Goal: Task Accomplishment & Management: Use online tool/utility

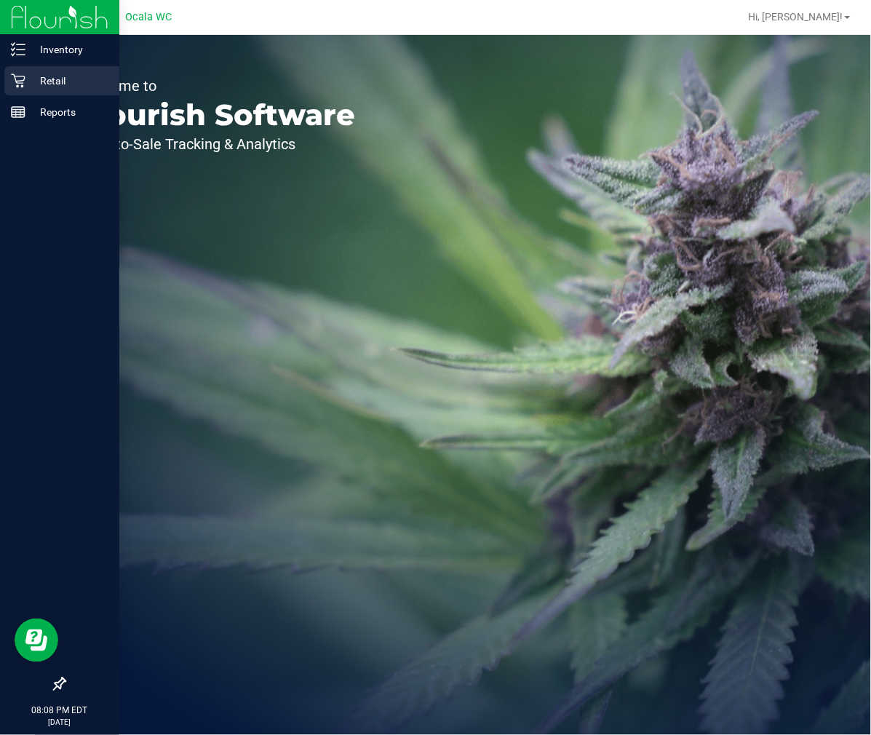
click at [17, 83] on icon at bounding box center [18, 81] width 14 height 14
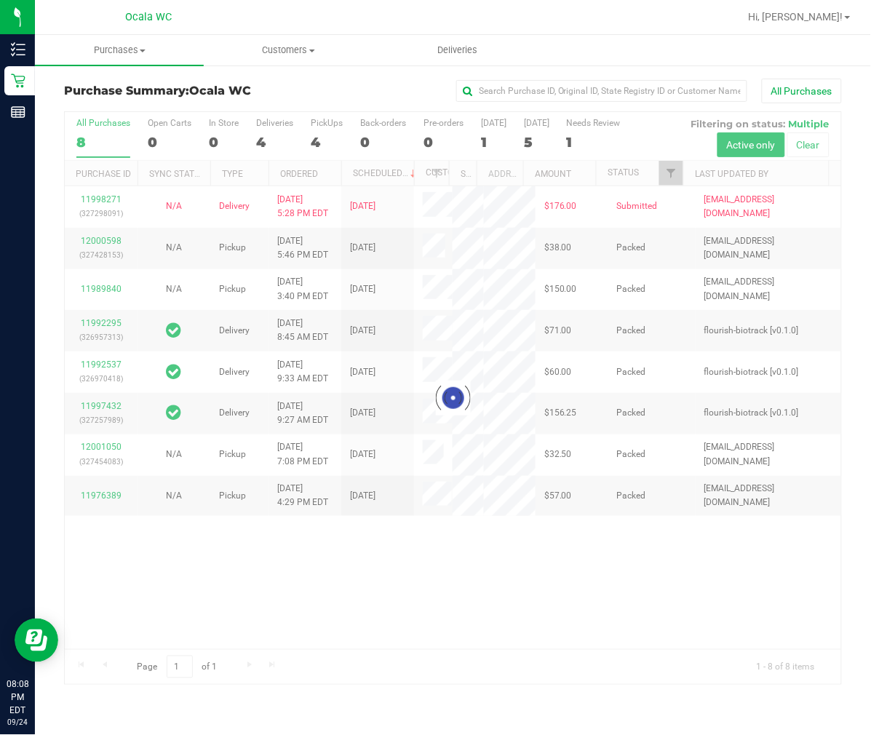
click at [313, 135] on div at bounding box center [453, 398] width 777 height 572
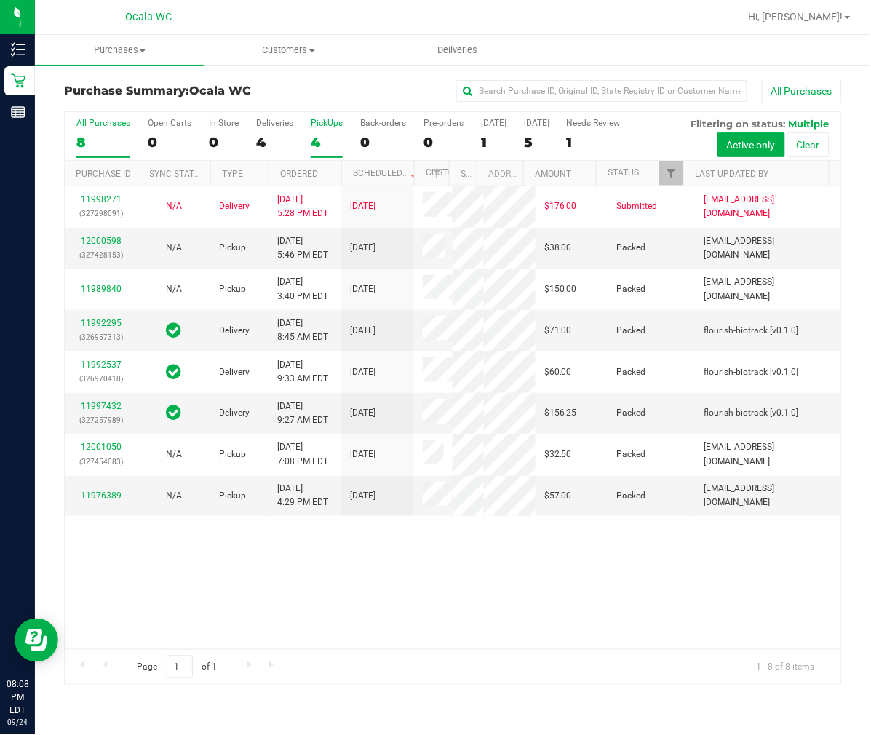
click at [314, 143] on div "4" at bounding box center [327, 142] width 32 height 17
click at [0, 0] on input "PickUps 4" at bounding box center [0, 0] width 0 height 0
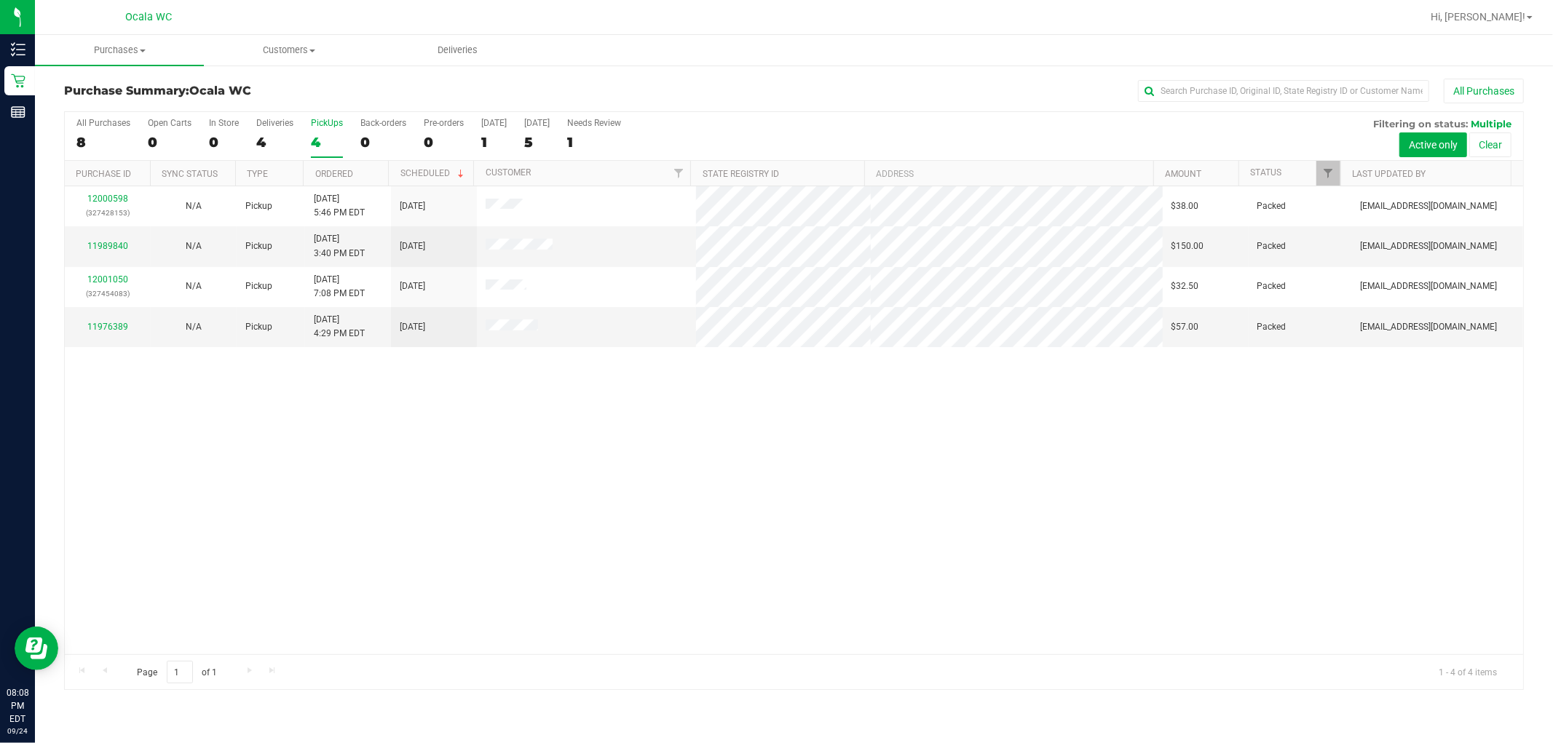
click at [732, 563] on div "12000598 (327428153) N/A Pickup [DATE] 5:46 PM EDT 9/25/2025 $38.00 Packed [EMA…" at bounding box center [794, 420] width 1458 height 468
click at [582, 391] on div "12000598 (327428153) N/A Pickup [DATE] 5:46 PM EDT 9/25/2025 $38.00 Packed [EMA…" at bounding box center [794, 420] width 1458 height 468
click at [871, 97] on div "All Purchases" at bounding box center [1036, 91] width 973 height 25
drag, startPoint x: 897, startPoint y: 106, endPoint x: 1245, endPoint y: 103, distance: 347.9
click at [871, 104] on div "Purchase Summary: Ocala WC All Purchases" at bounding box center [793, 95] width 1459 height 32
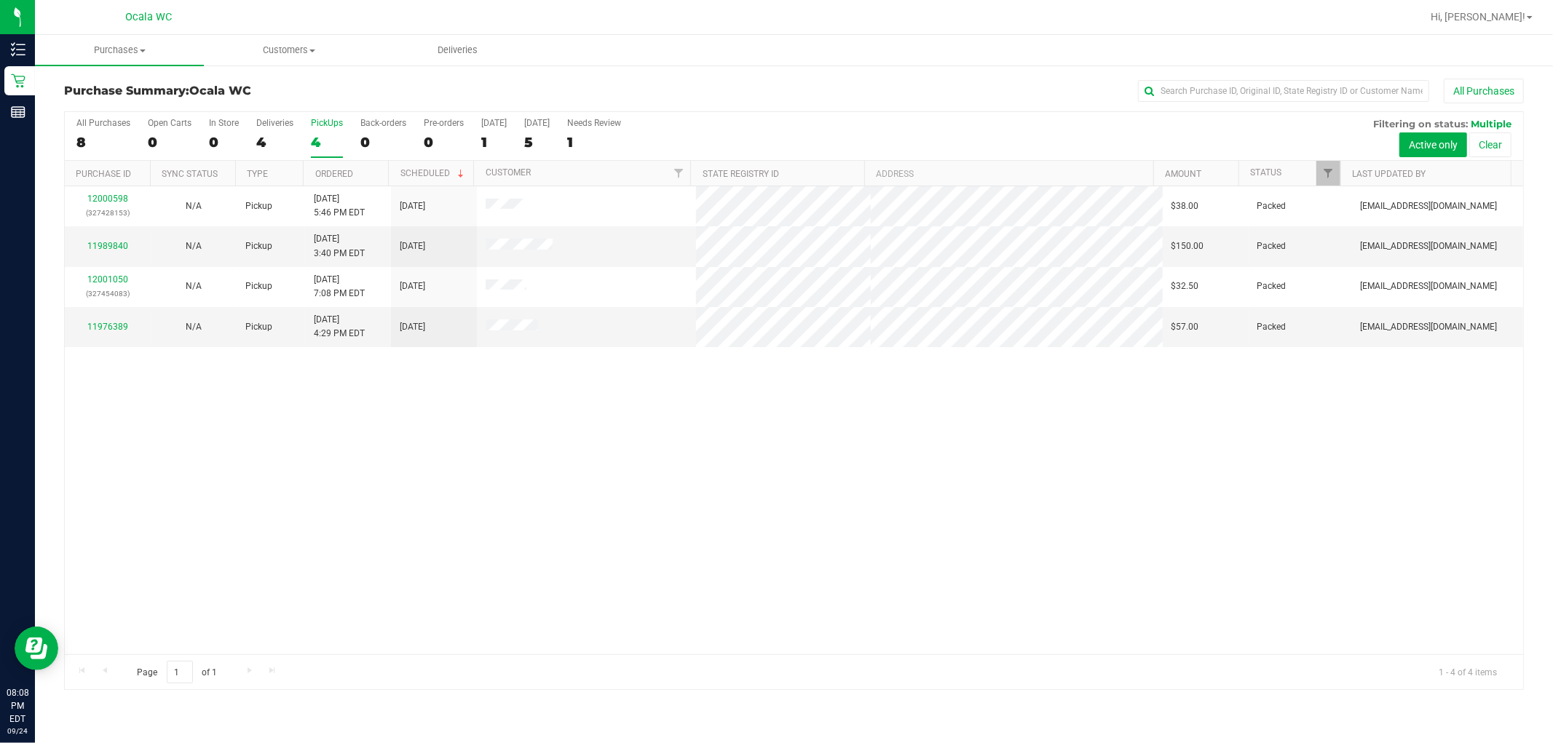
click at [806, 471] on div "12000598 (327428153) N/A Pickup [DATE] 5:46 PM EDT 9/25/2025 $38.00 Packed [EMA…" at bounding box center [794, 420] width 1458 height 468
click at [92, 199] on link "12000598" at bounding box center [107, 199] width 41 height 10
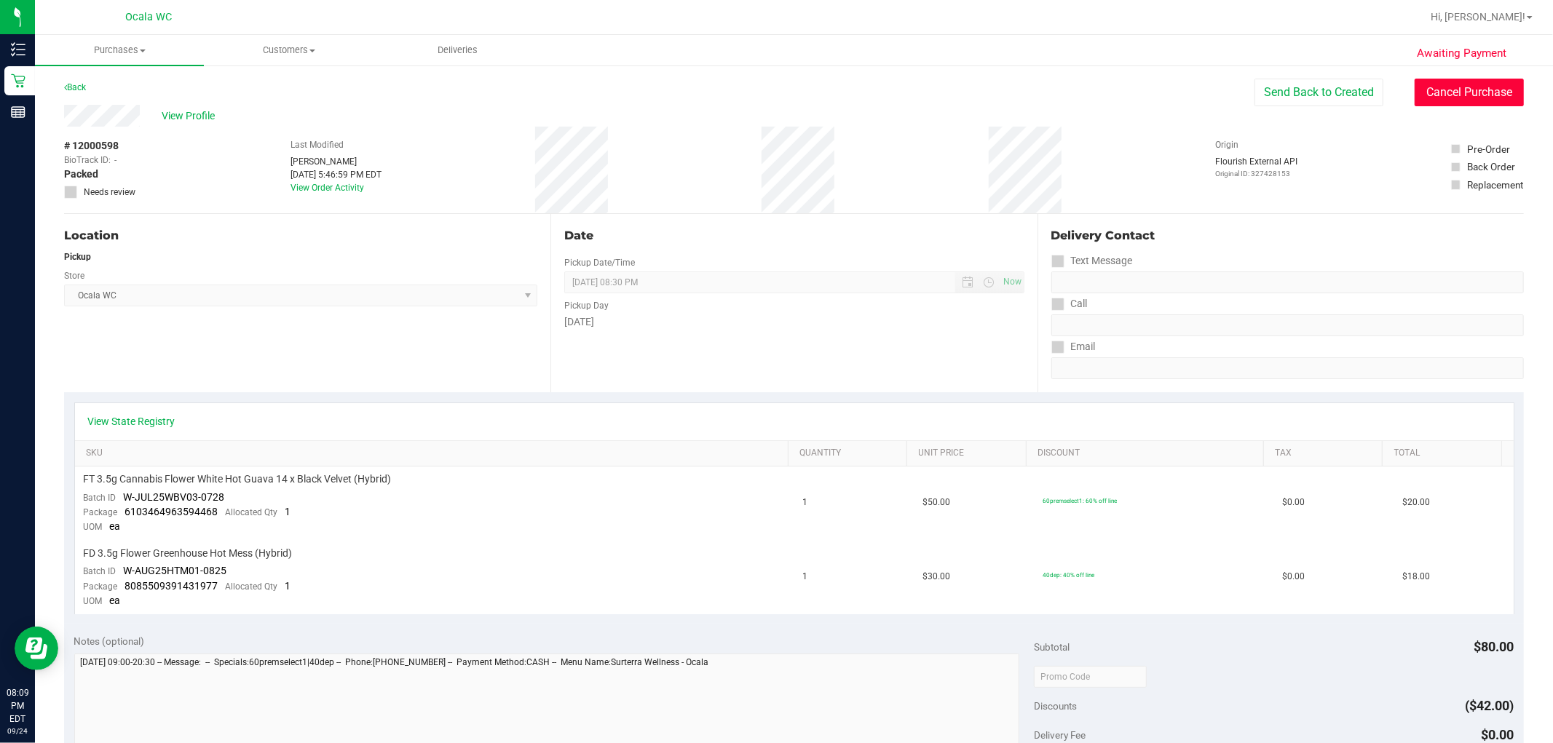
click at [871, 84] on button "Cancel Purchase" at bounding box center [1468, 93] width 109 height 28
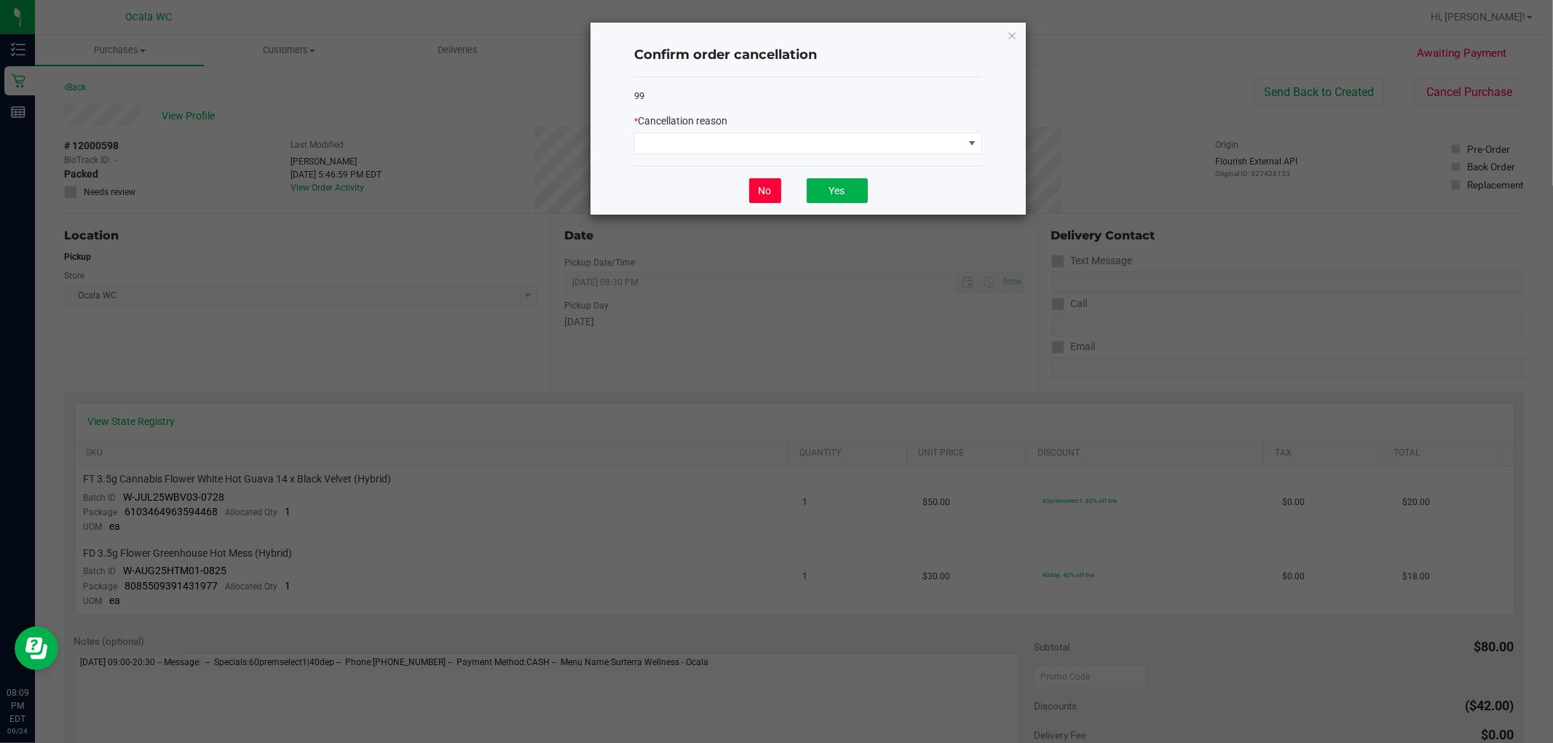
click at [760, 191] on button "No" at bounding box center [765, 190] width 32 height 25
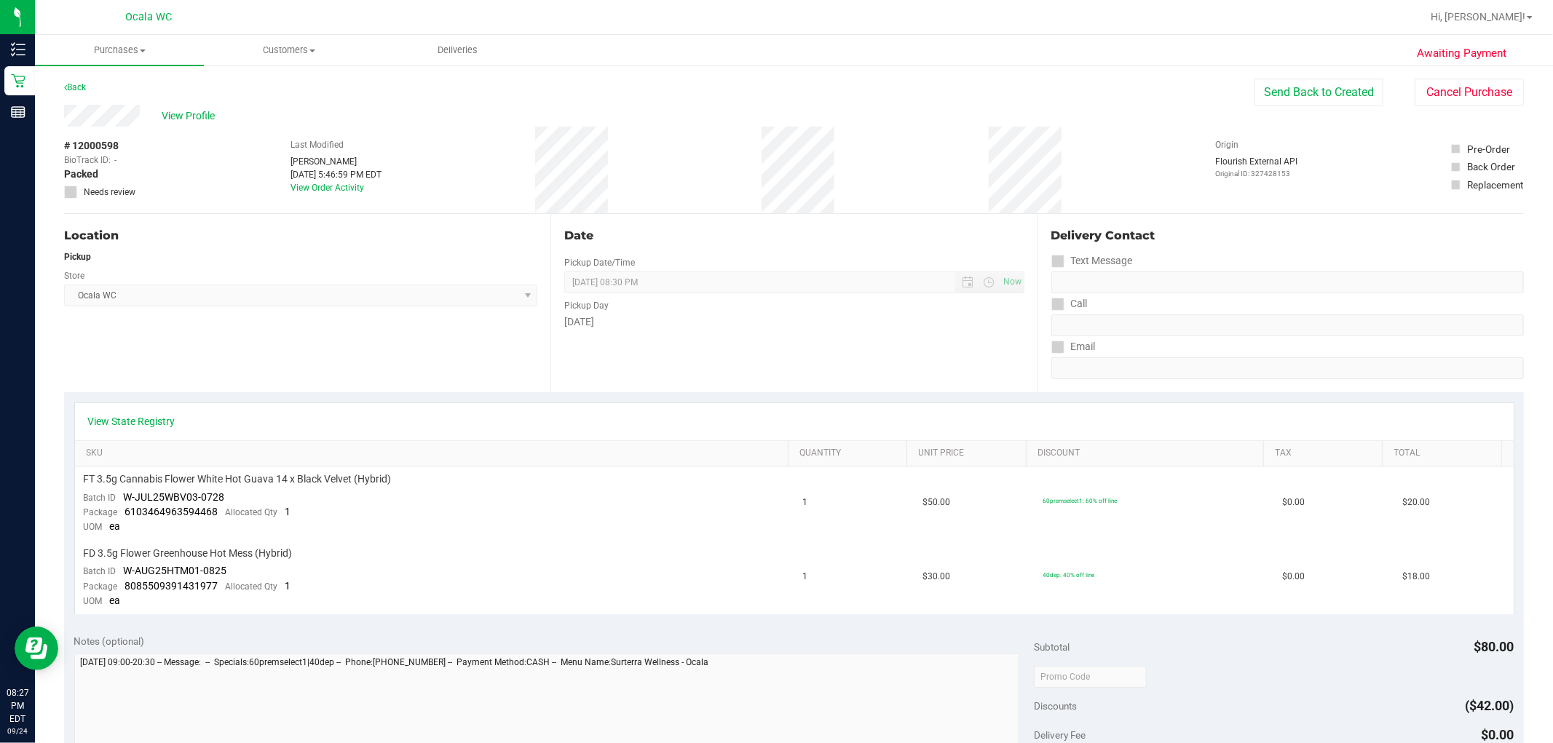
click at [871, 95] on div "Back Send Back to Created Cancel Purchase" at bounding box center [793, 92] width 1459 height 26
click at [871, 102] on button "Cancel Purchase" at bounding box center [1468, 93] width 109 height 28
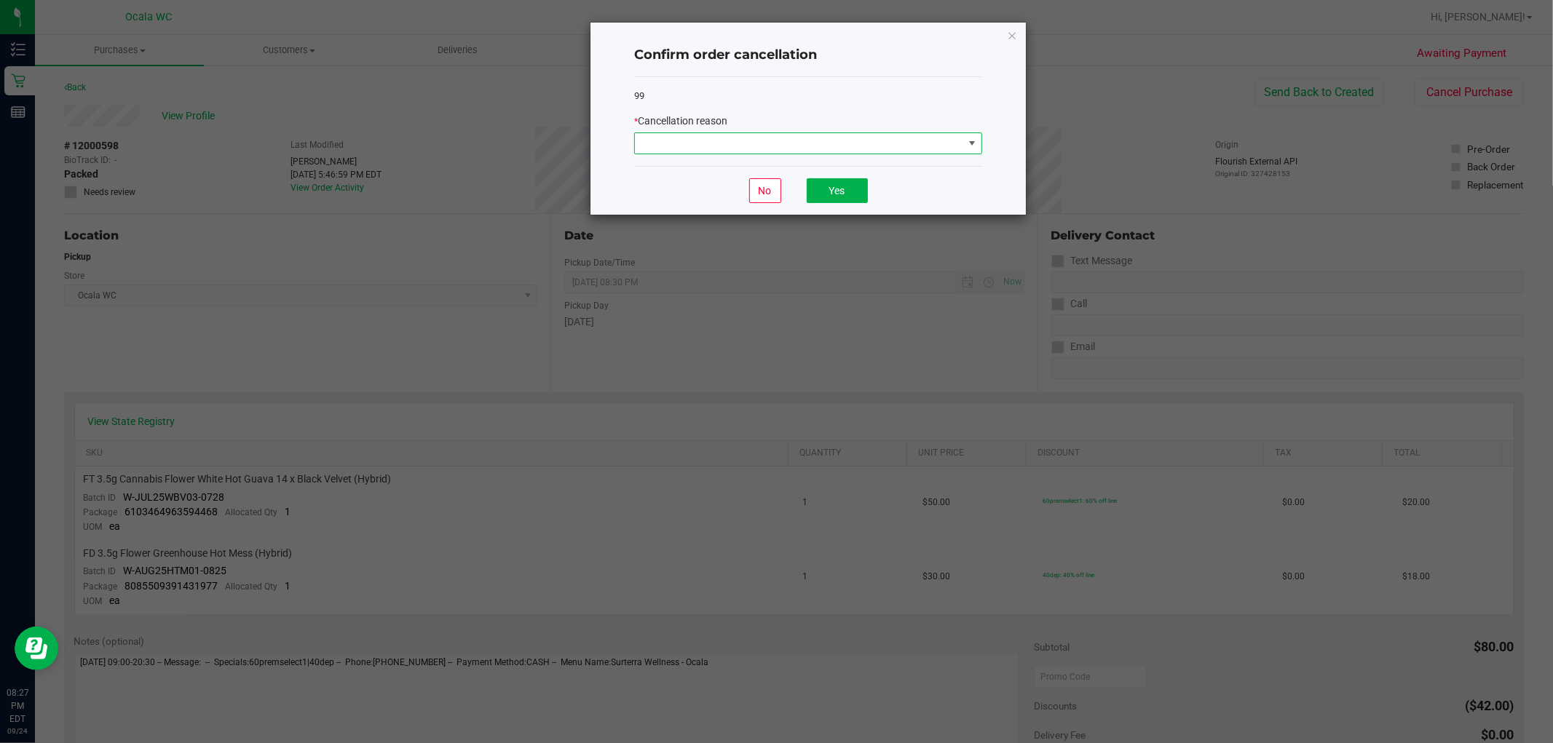
click at [871, 144] on span at bounding box center [972, 144] width 12 height 12
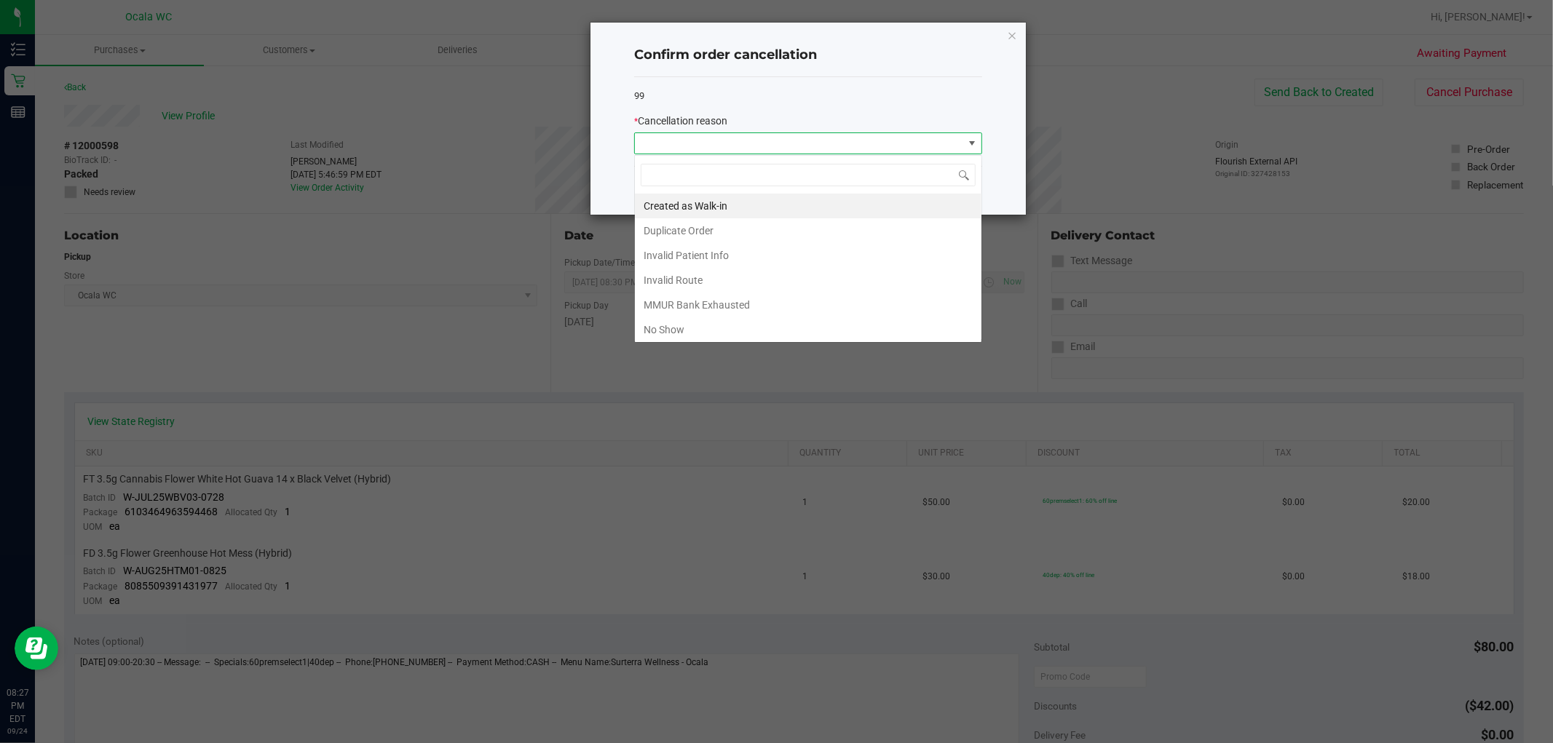
scroll to position [22, 347]
click at [680, 330] on li "No Show" at bounding box center [808, 329] width 346 height 25
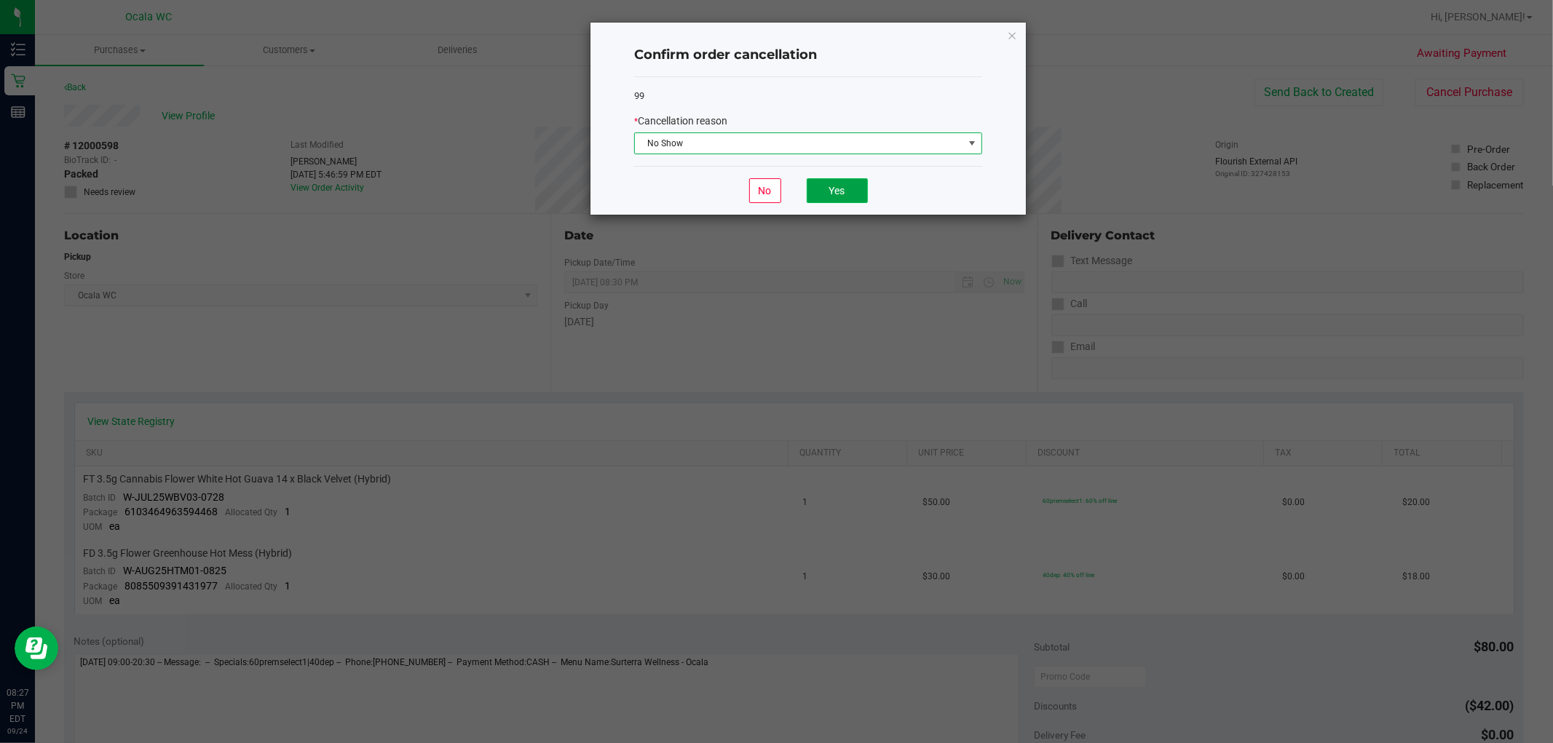
click at [849, 192] on button "Yes" at bounding box center [836, 190] width 61 height 25
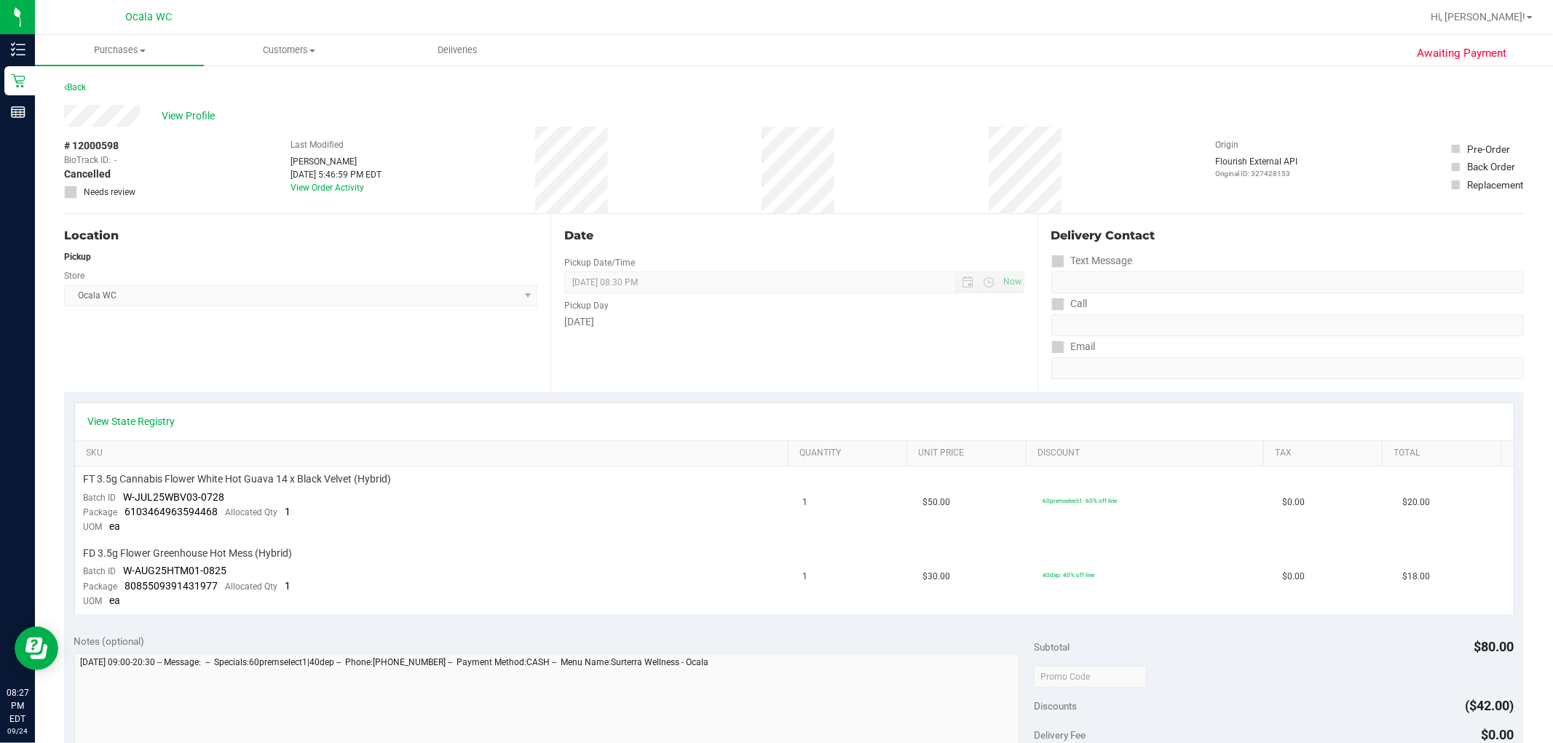
click at [871, 108] on div "View Profile" at bounding box center [793, 116] width 1459 height 22
click at [66, 87] on icon at bounding box center [65, 87] width 3 height 9
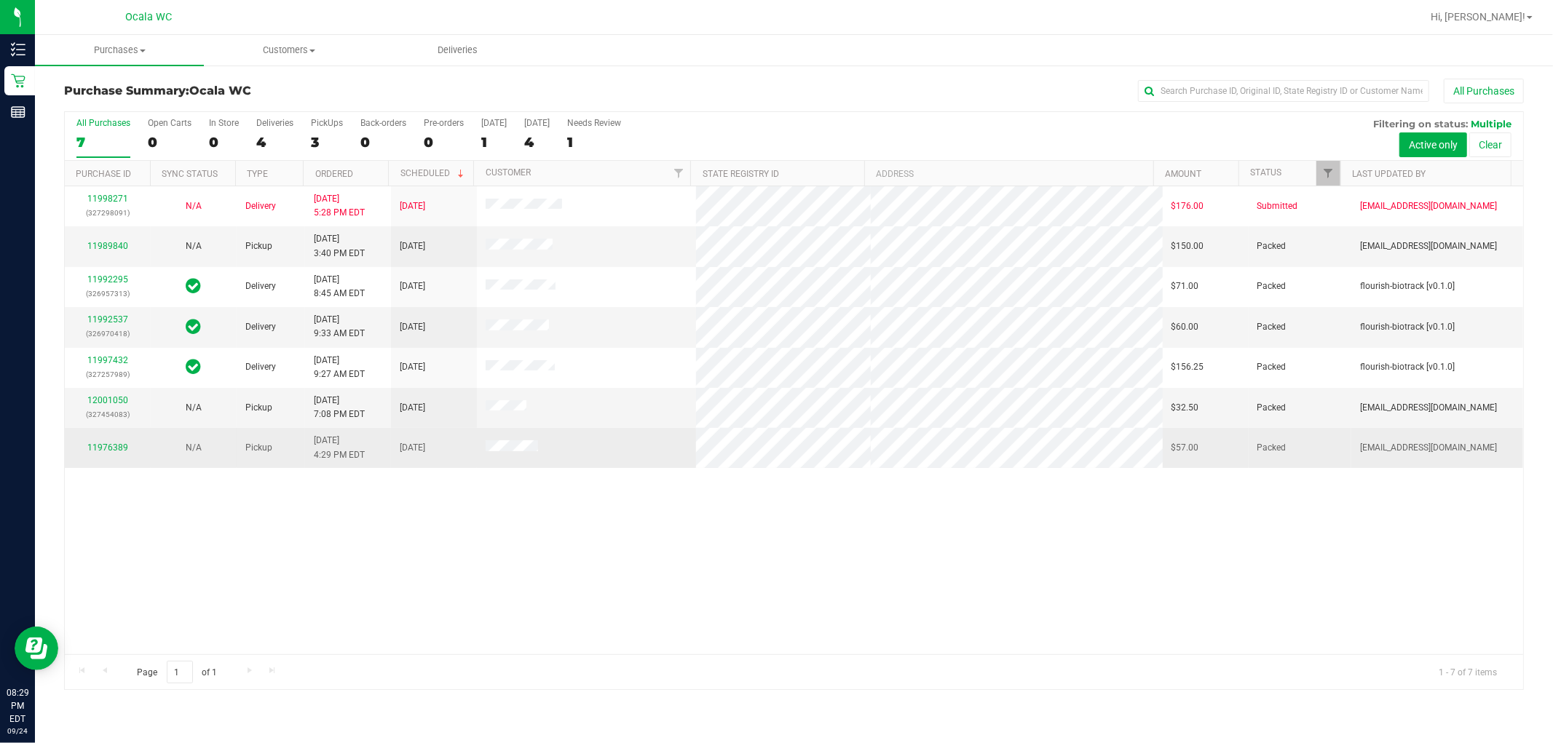
click at [109, 442] on div "11976389" at bounding box center [108, 448] width 68 height 14
click at [108, 452] on link "11976389" at bounding box center [107, 448] width 41 height 10
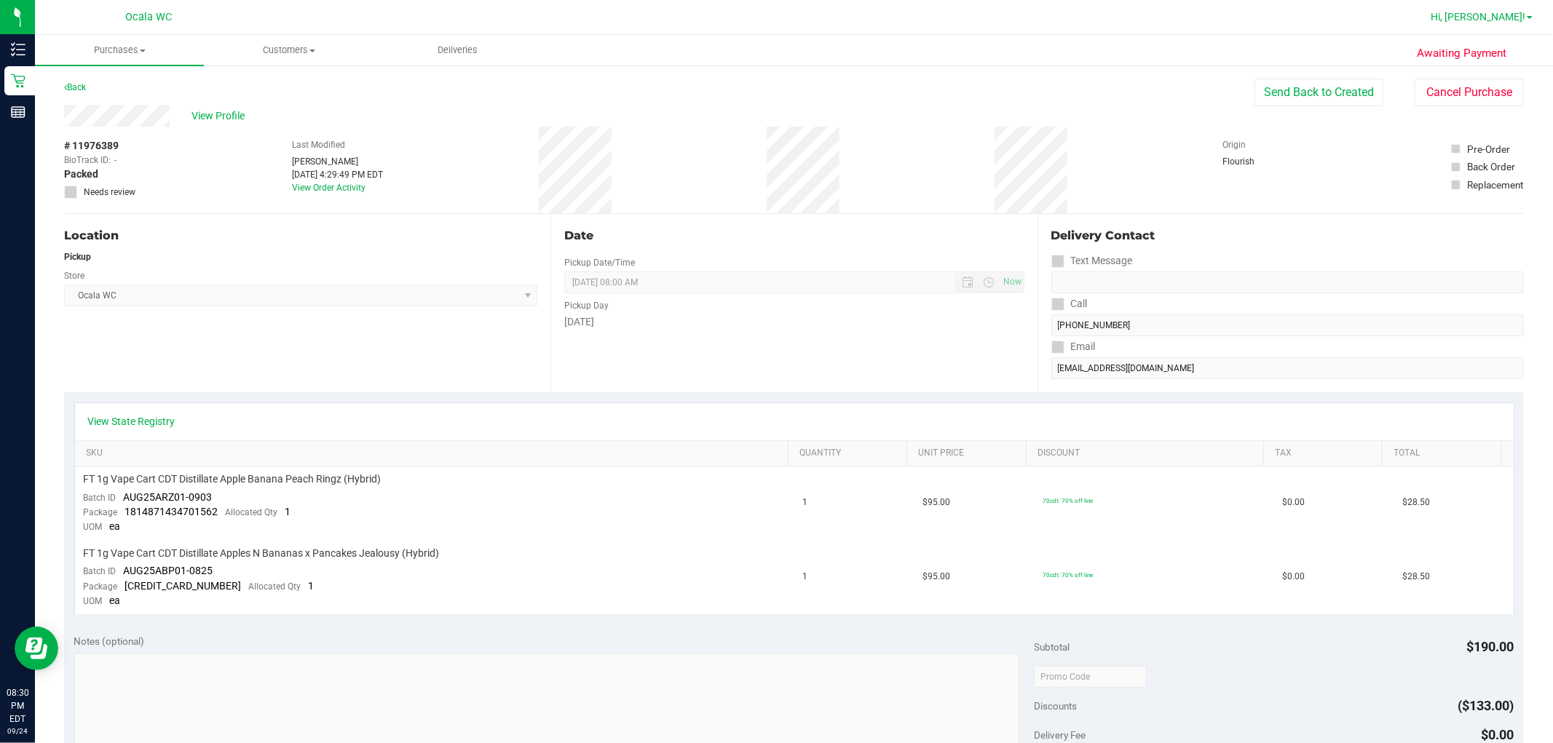
click at [871, 11] on span "Hi, [PERSON_NAME]!" at bounding box center [1477, 17] width 95 height 12
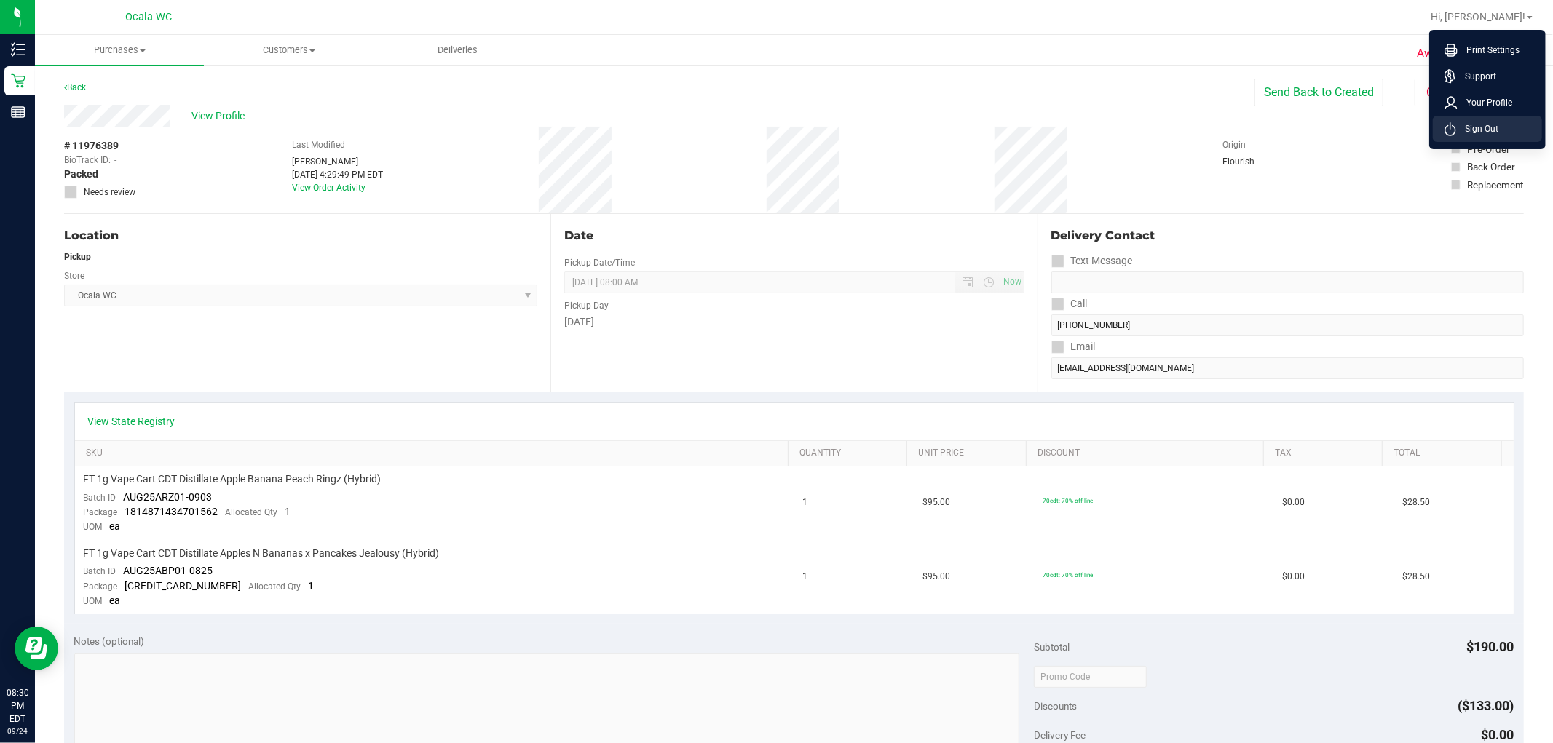
click at [871, 122] on span "Sign Out" at bounding box center [1477, 129] width 42 height 15
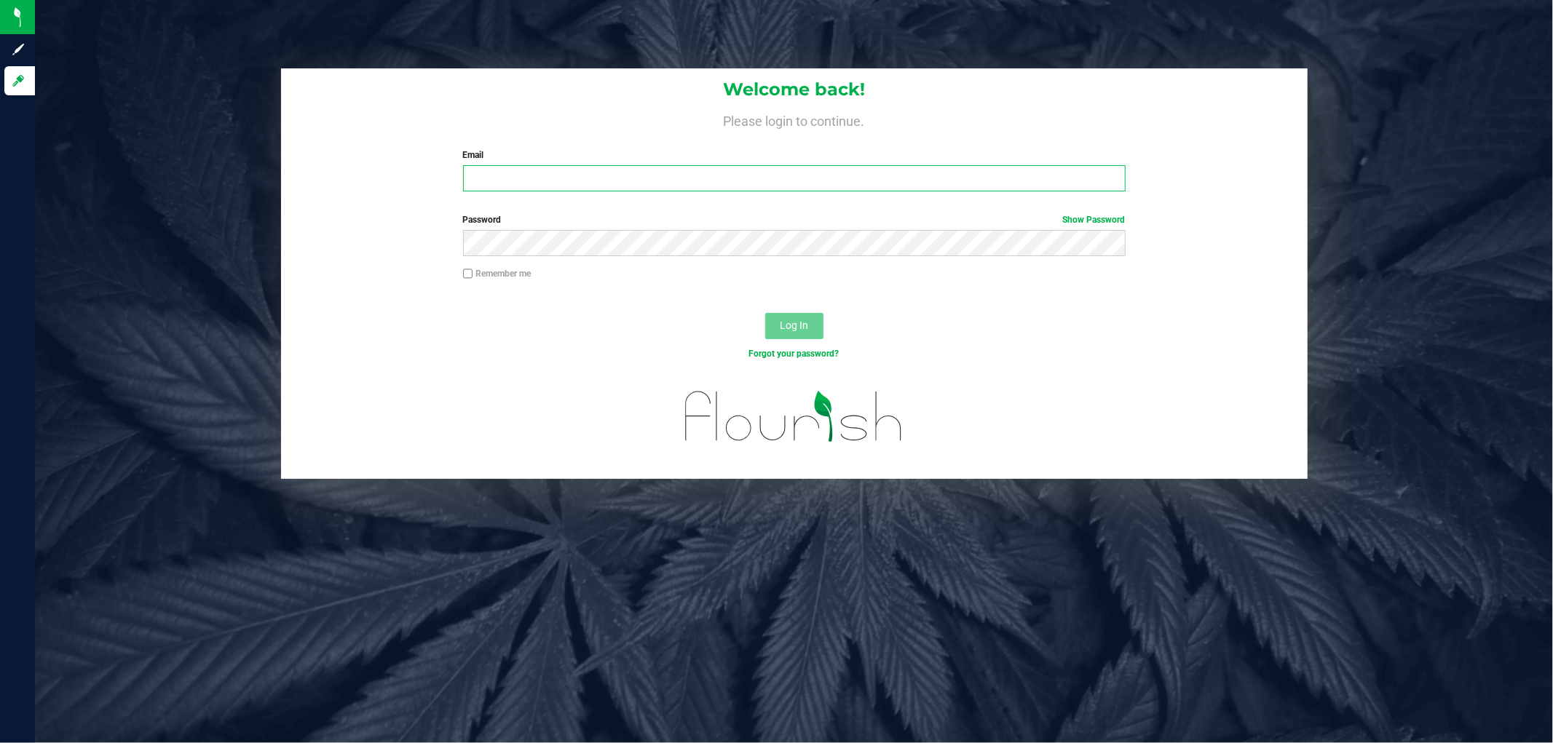
click at [758, 173] on input "Email" at bounding box center [794, 178] width 662 height 26
type input "[EMAIL_ADDRESS][DOMAIN_NAME]"
click at [765, 313] on button "Log In" at bounding box center [794, 326] width 58 height 26
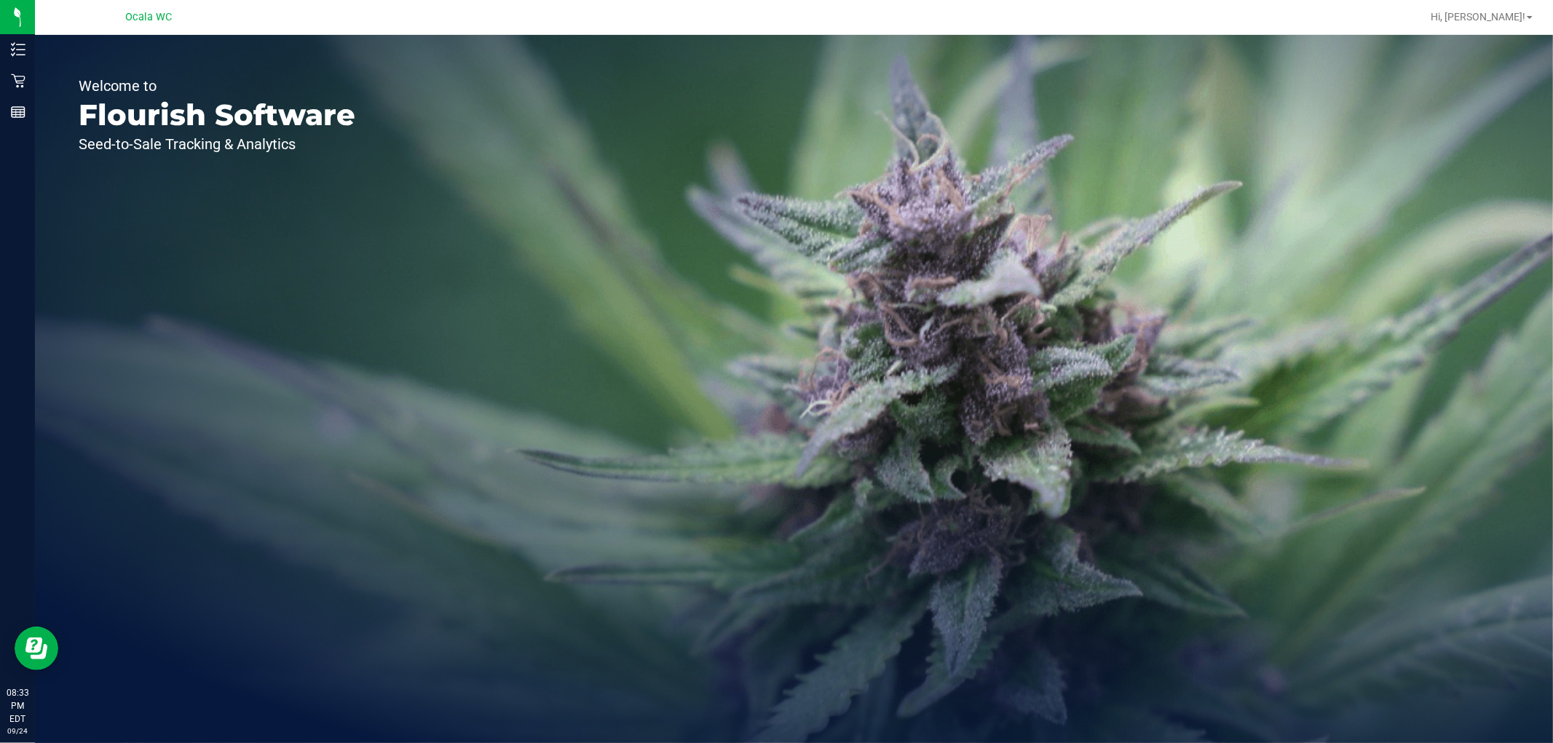
click at [673, 241] on div "Welcome to Flourish Software Seed-to-Sale Tracking & Analytics" at bounding box center [794, 389] width 1518 height 708
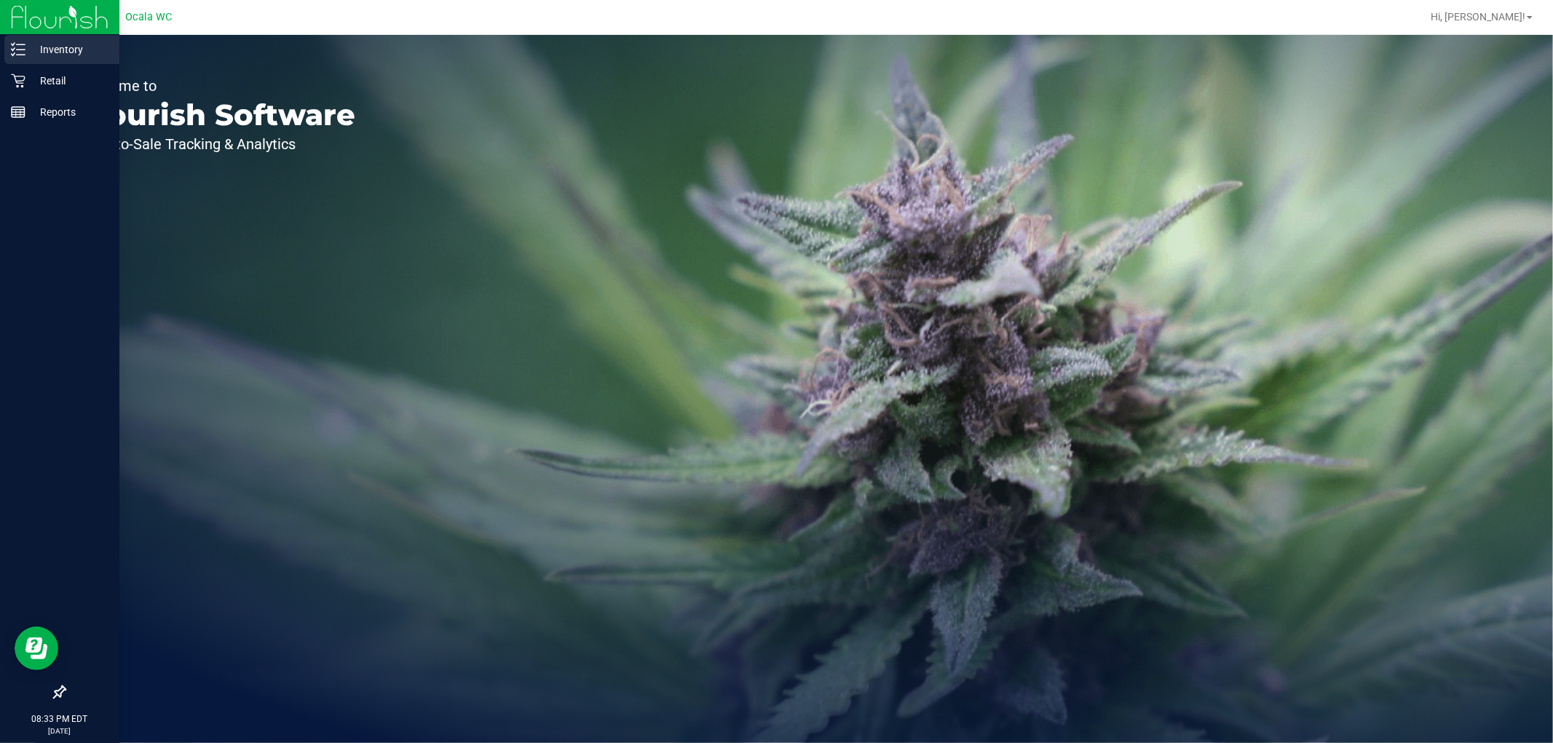
click at [20, 55] on line at bounding box center [21, 55] width 8 height 0
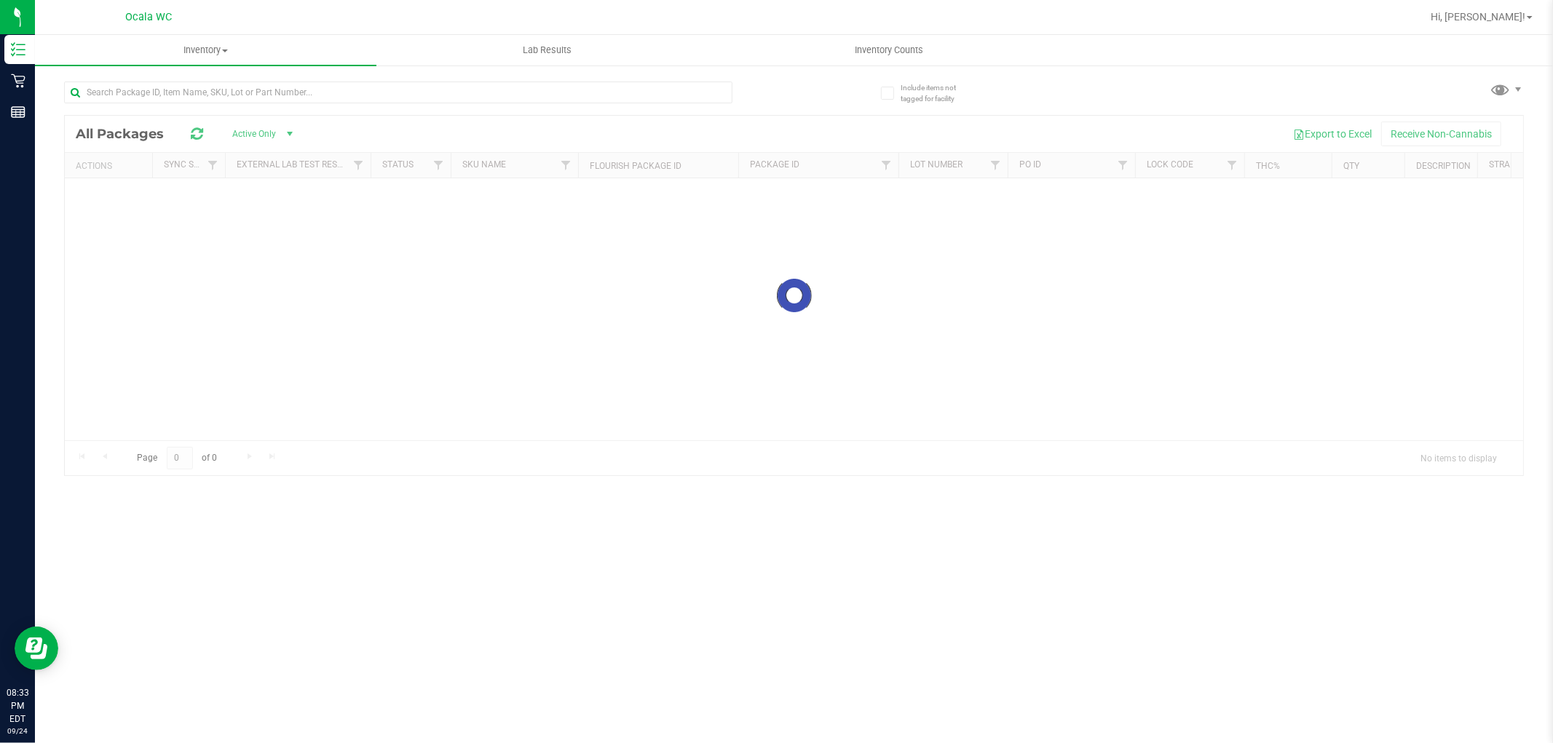
click at [774, 96] on div at bounding box center [429, 91] width 730 height 47
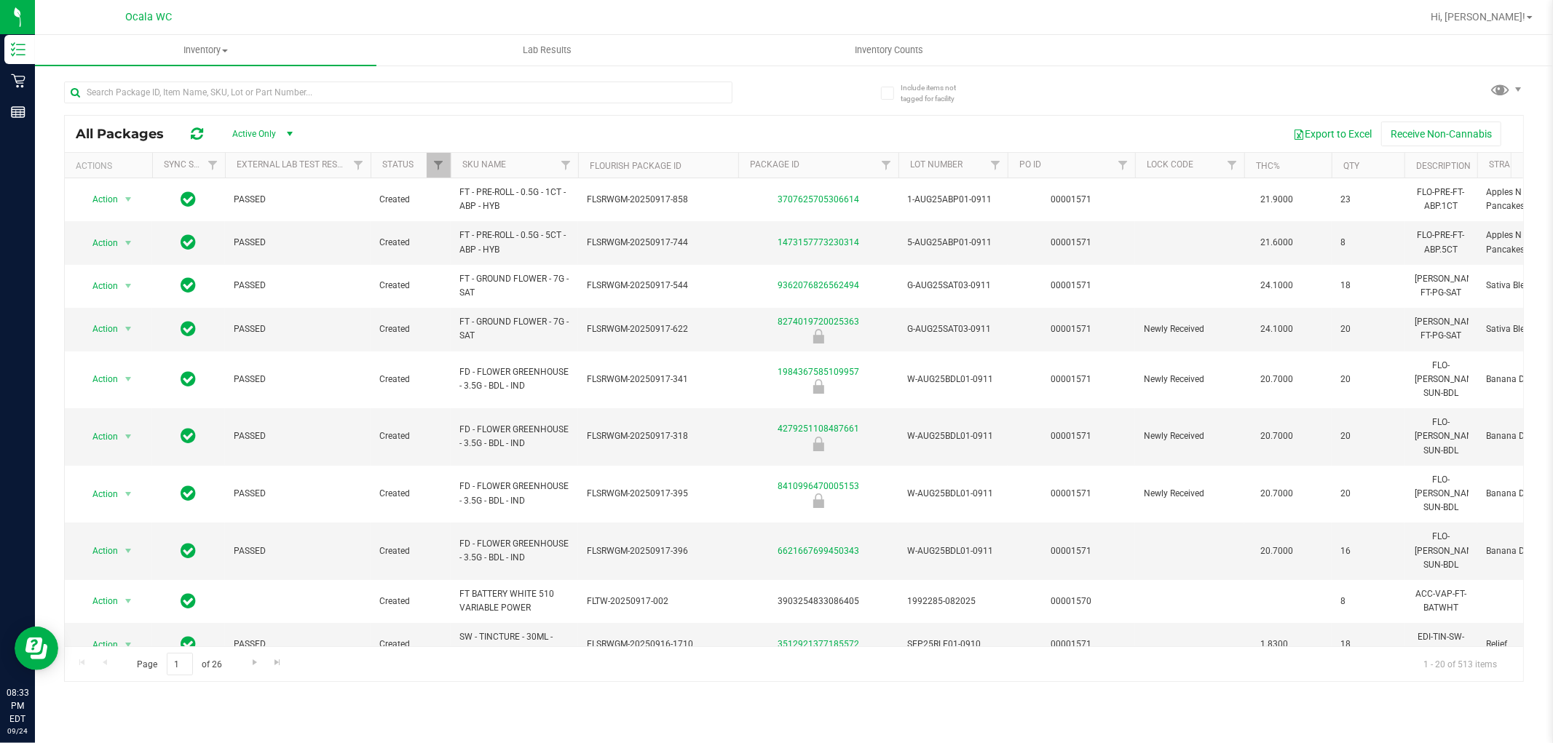
click at [790, 106] on div at bounding box center [429, 91] width 730 height 47
click at [871, 47] on span "Inventory Counts" at bounding box center [889, 50] width 108 height 13
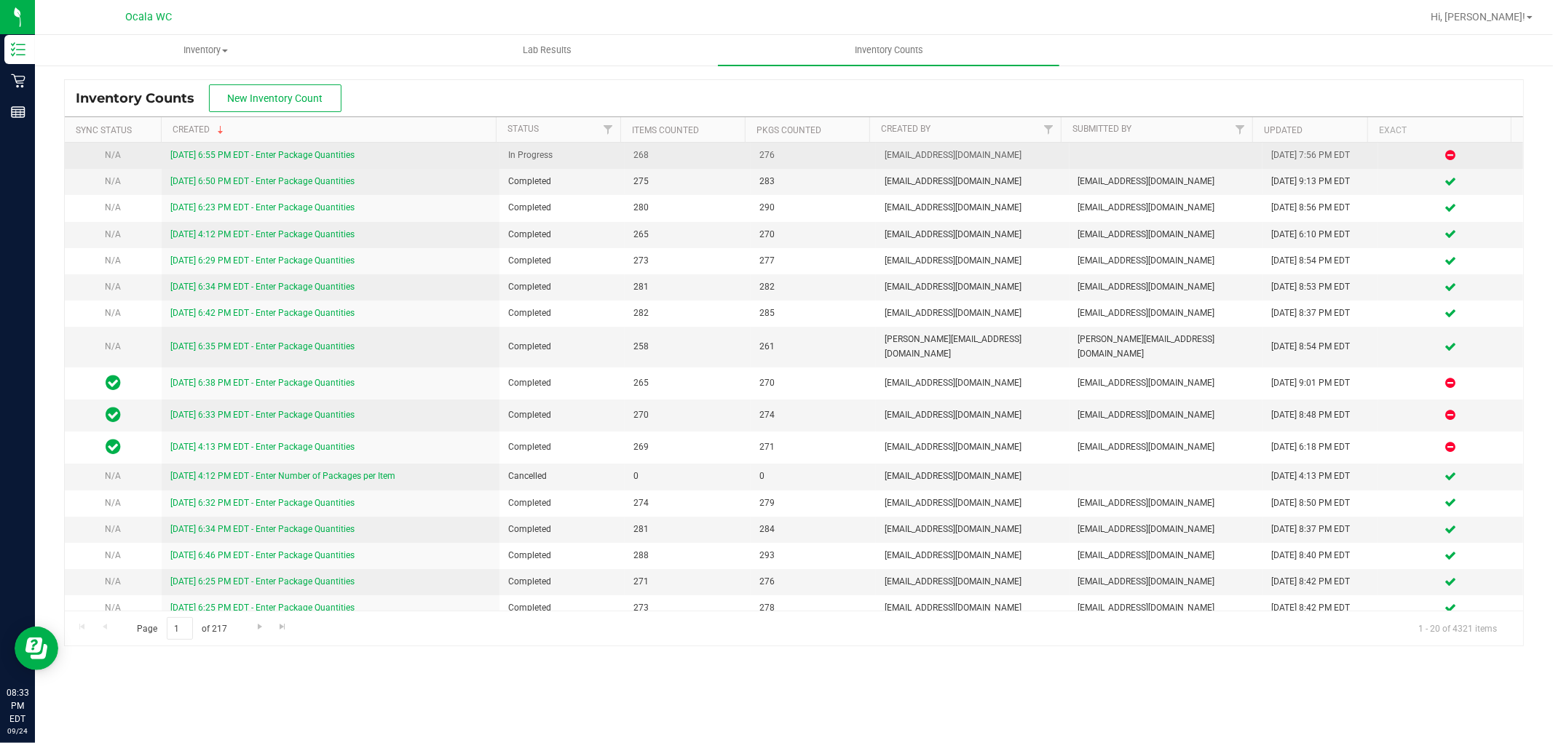
click at [325, 150] on link "[DATE] 6:55 PM EDT - Enter Package Quantities" at bounding box center [262, 155] width 184 height 10
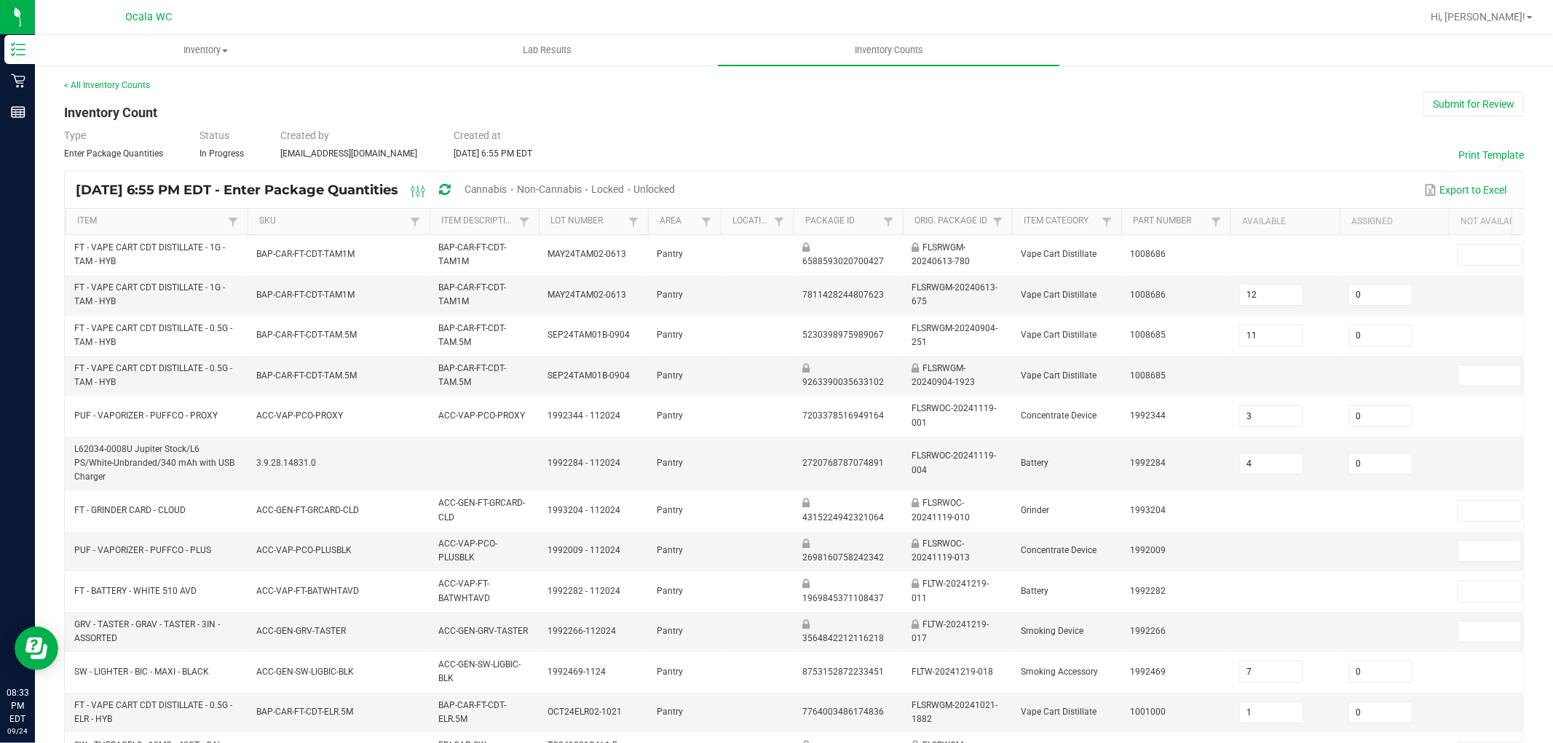
click at [871, 132] on div "Type Enter Package Quantities Status In Progress Created by [EMAIL_ADDRESS][DOM…" at bounding box center [793, 144] width 1459 height 32
drag, startPoint x: 708, startPoint y: 187, endPoint x: 737, endPoint y: 180, distance: 29.3
click at [795, 155] on div "Type Enter Package Quantities Status In Progress Created by [EMAIL_ADDRESS][DOM…" at bounding box center [793, 144] width 1459 height 32
click at [675, 191] on span "Unlocked" at bounding box center [654, 189] width 41 height 12
click at [871, 137] on div "Type Enter Package Quantities Status In Progress Created by [EMAIL_ADDRESS][DOM…" at bounding box center [793, 144] width 1459 height 32
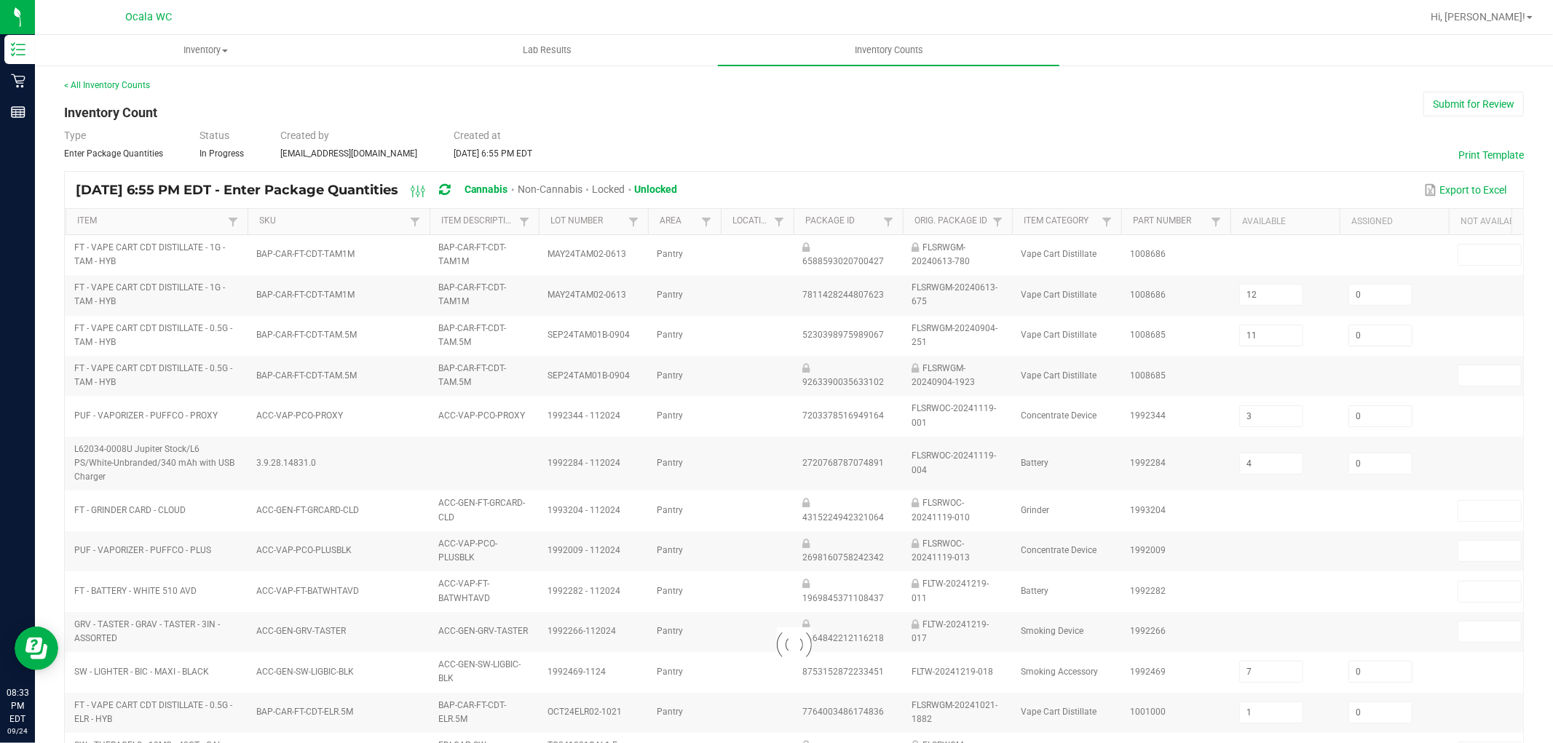
type input "11"
type input "3"
type input "7"
type input "1"
type input "9"
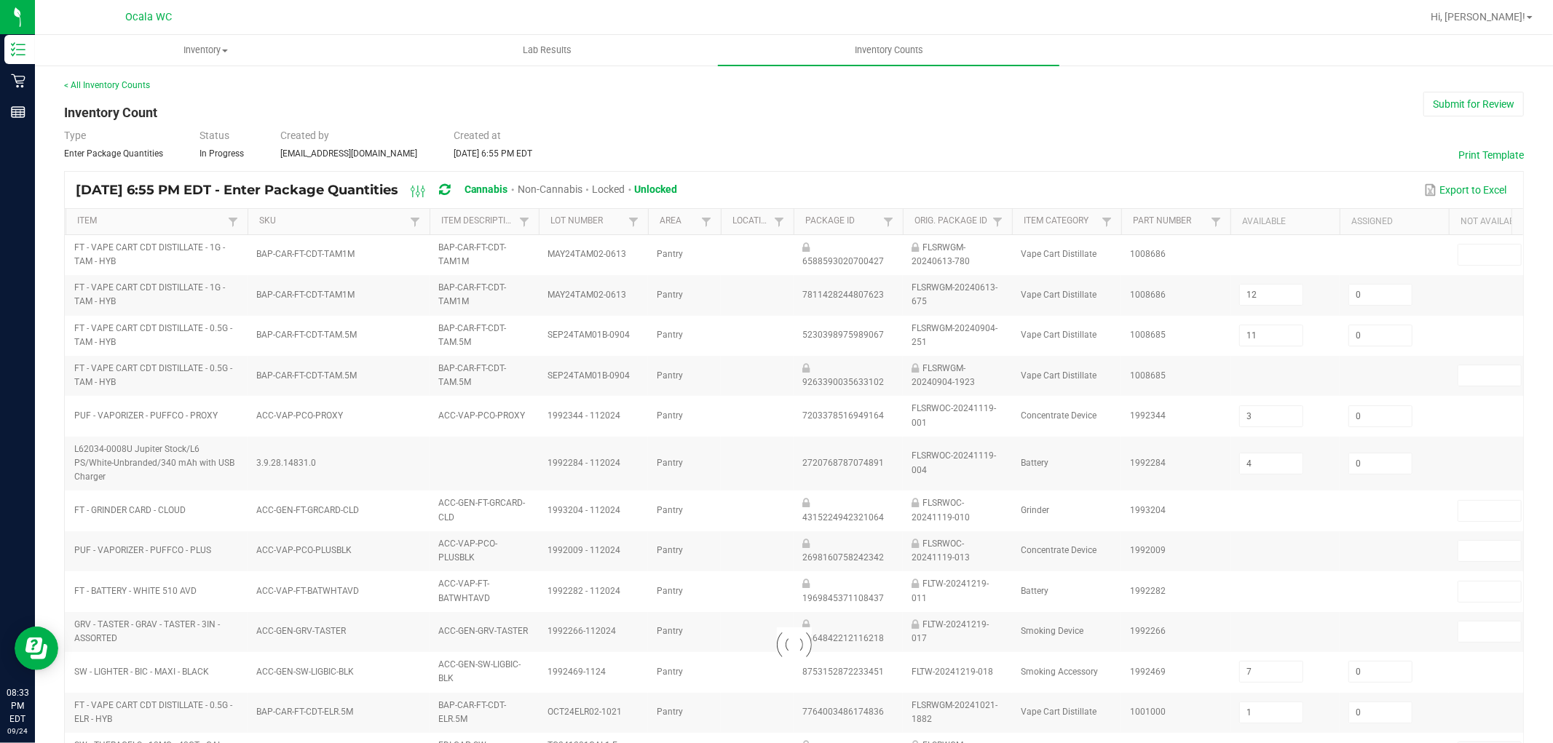
type input "6"
type input "2"
type input "4"
type input "3"
type input "18"
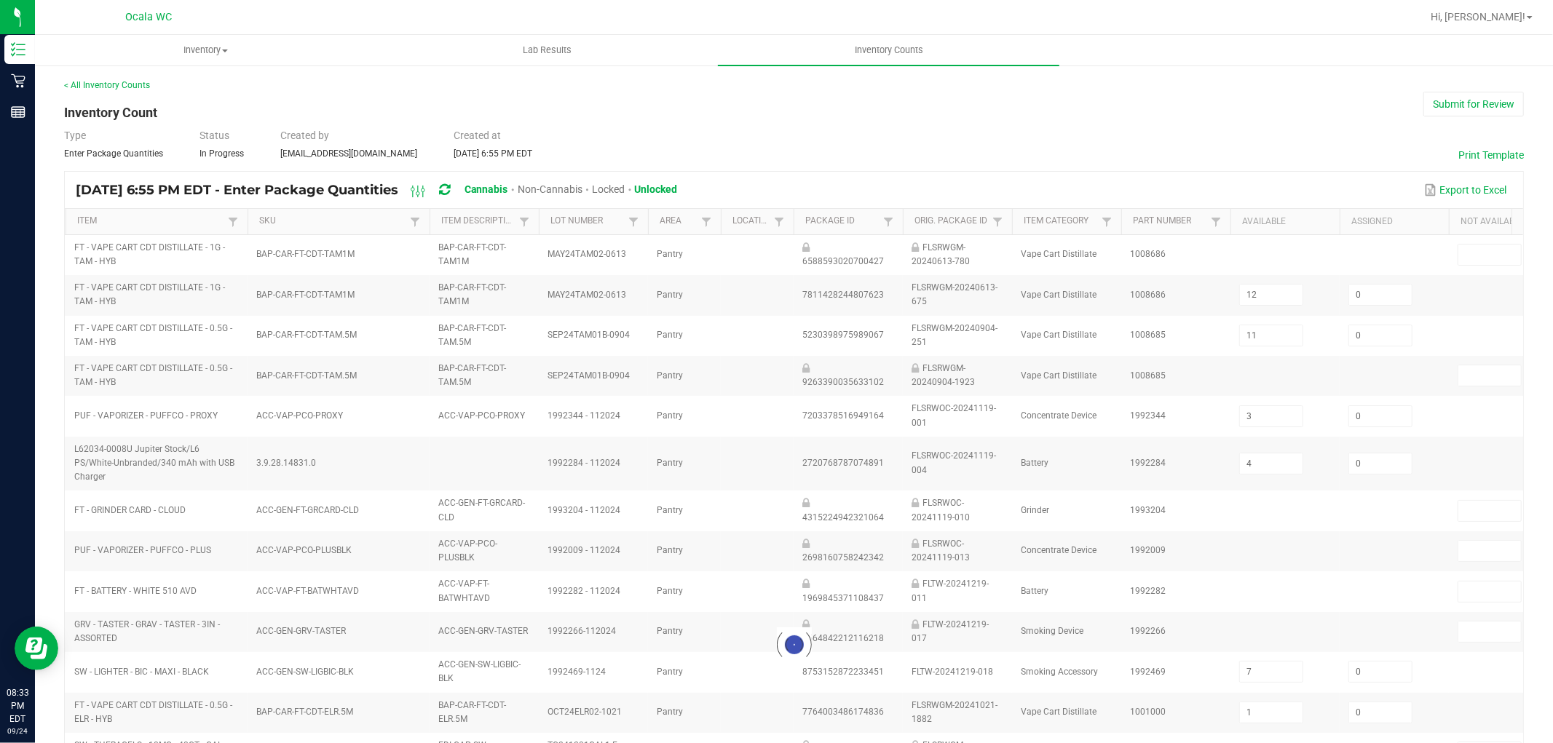
type input "5"
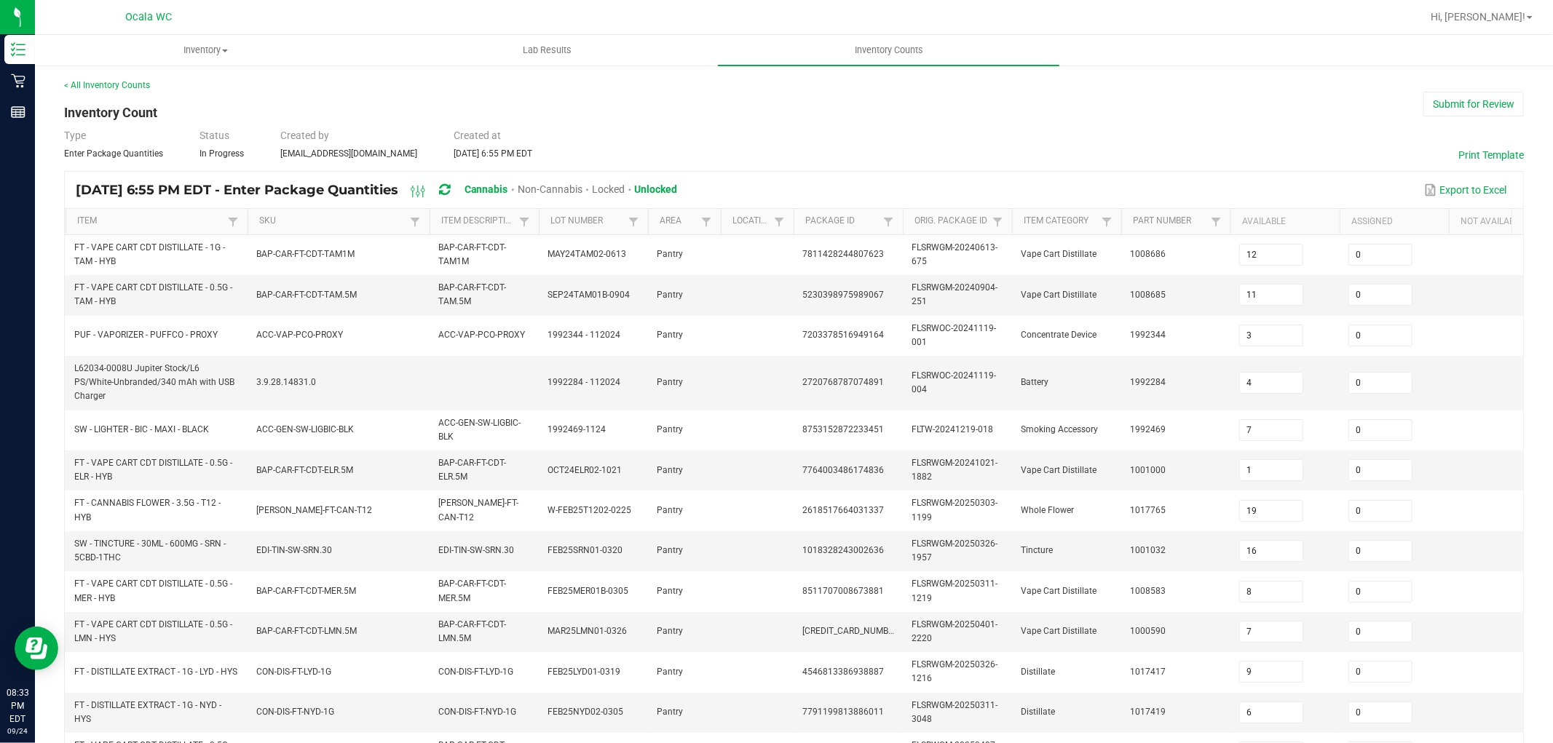
click at [871, 121] on div "< All Inventory Counts Inventory Count Submit for Review Type Enter Package Qua…" at bounding box center [793, 586] width 1459 height 1015
click at [871, 97] on button "Submit for Review" at bounding box center [1473, 104] width 100 height 25
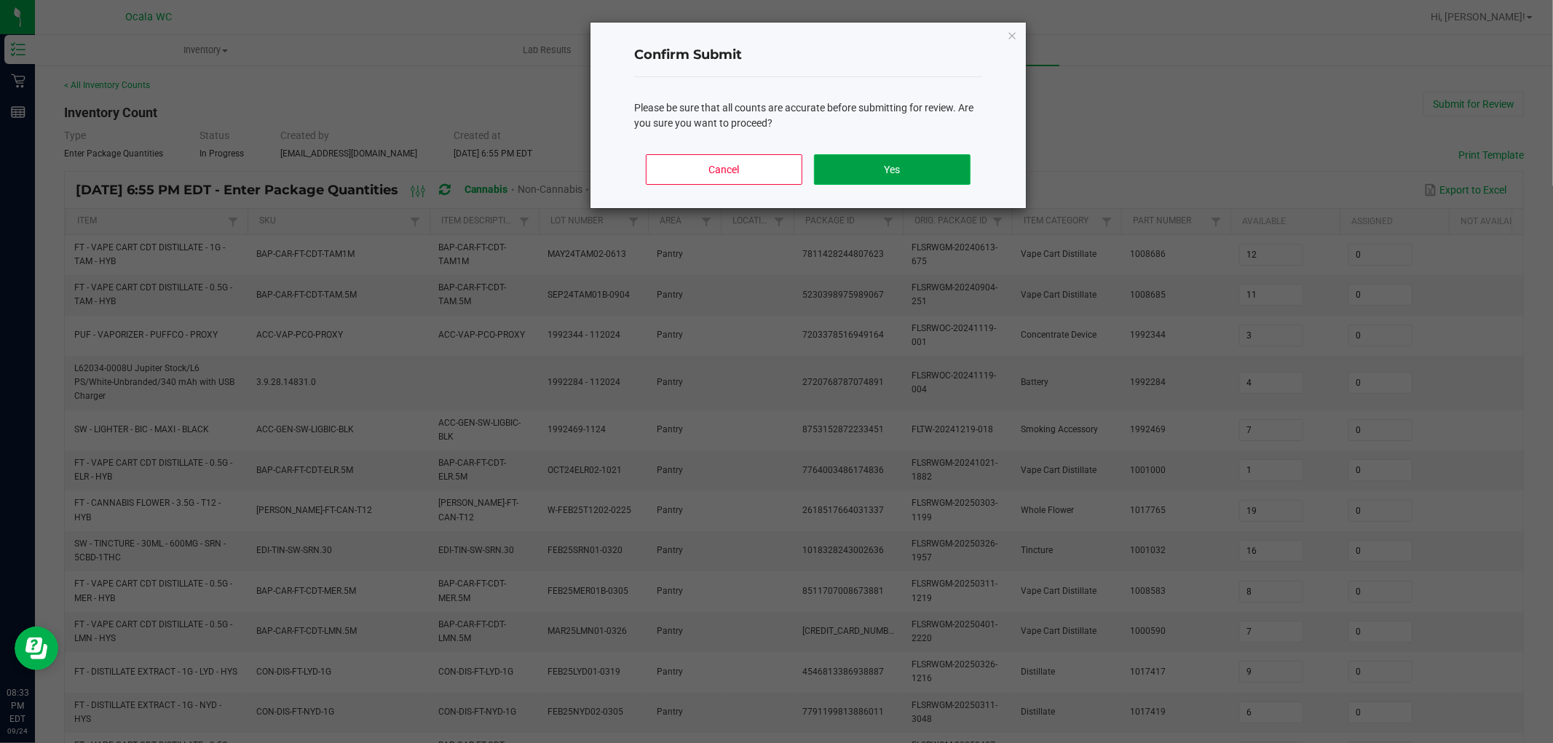
click at [871, 166] on button "Yes" at bounding box center [892, 169] width 156 height 31
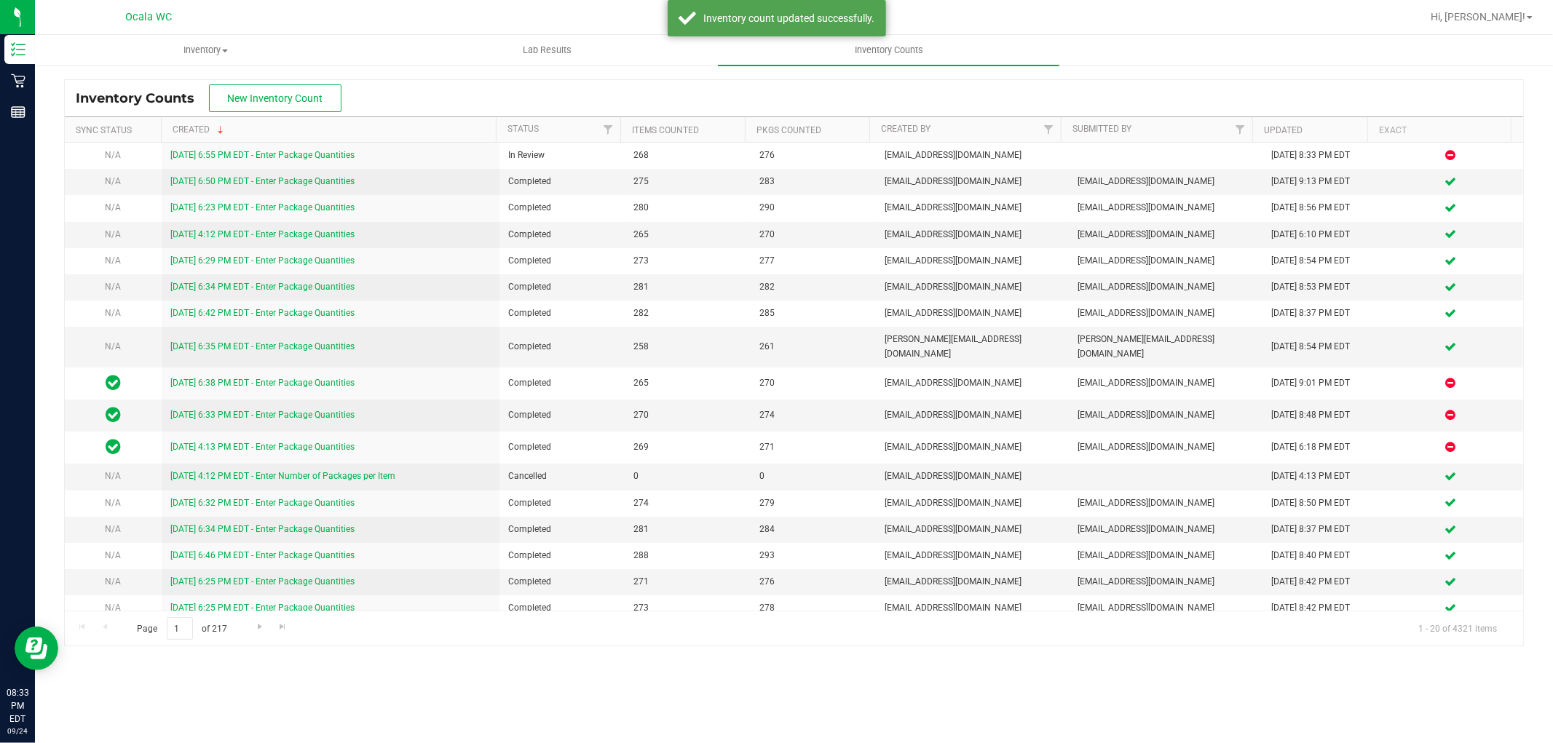
click at [871, 98] on div "Inventory Counts New Inventory Count" at bounding box center [794, 98] width 1458 height 36
click at [871, 17] on span at bounding box center [1529, 17] width 6 height 3
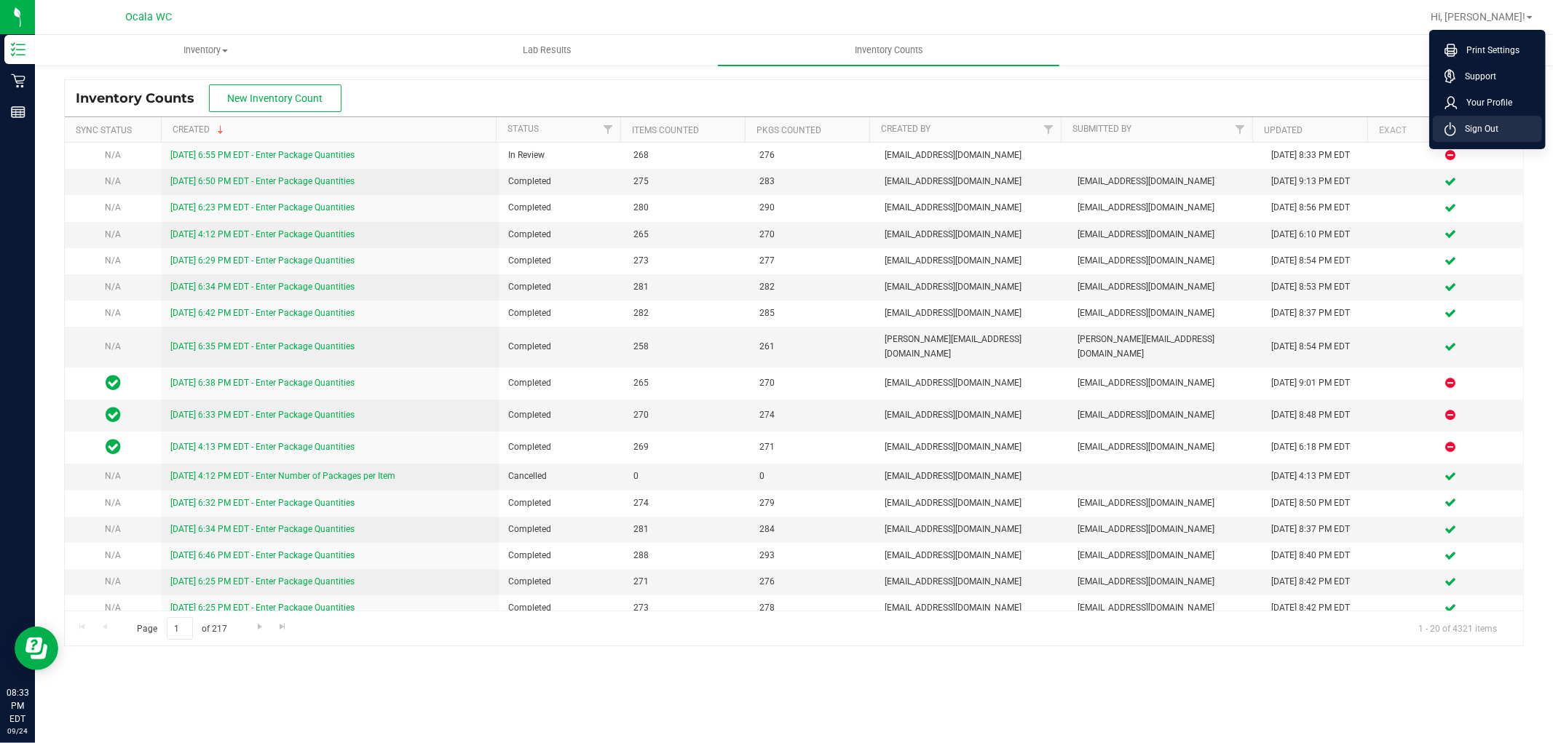
click at [871, 135] on li "Sign Out" at bounding box center [1486, 129] width 109 height 26
